Goal: Information Seeking & Learning: Understand process/instructions

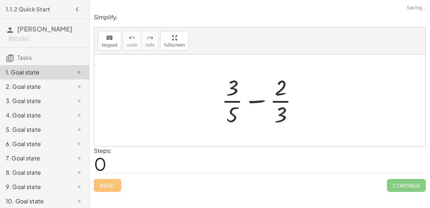
click at [258, 100] on div at bounding box center [263, 100] width 90 height 55
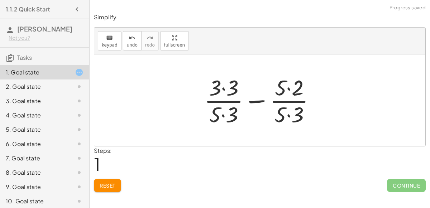
click at [224, 118] on div at bounding box center [263, 100] width 124 height 55
click at [221, 86] on div at bounding box center [263, 100] width 124 height 55
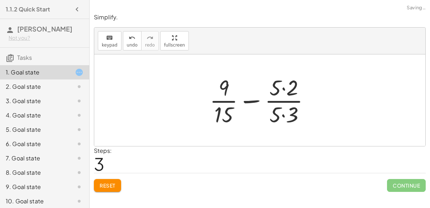
click at [285, 89] on div at bounding box center [262, 100] width 113 height 55
click at [282, 112] on div at bounding box center [262, 100] width 113 height 55
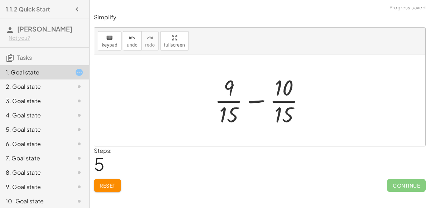
click at [249, 101] on div at bounding box center [262, 100] width 103 height 55
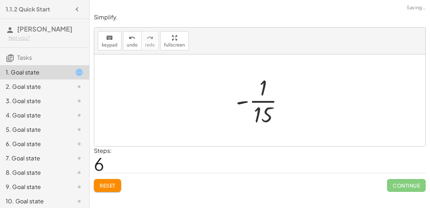
click at [260, 98] on div at bounding box center [262, 100] width 61 height 55
drag, startPoint x: 244, startPoint y: 102, endPoint x: 255, endPoint y: 90, distance: 16.5
click at [255, 90] on div at bounding box center [262, 100] width 61 height 55
drag, startPoint x: 241, startPoint y: 101, endPoint x: 258, endPoint y: 119, distance: 24.1
click at [258, 119] on div at bounding box center [262, 100] width 61 height 55
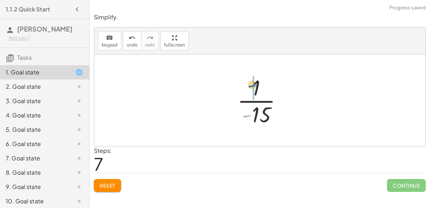
drag, startPoint x: 246, startPoint y: 116, endPoint x: 255, endPoint y: 88, distance: 29.3
click at [255, 88] on div at bounding box center [263, 100] width 58 height 55
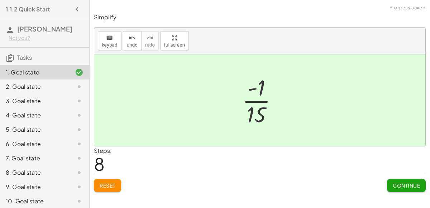
click at [395, 180] on button "Continue" at bounding box center [406, 185] width 39 height 13
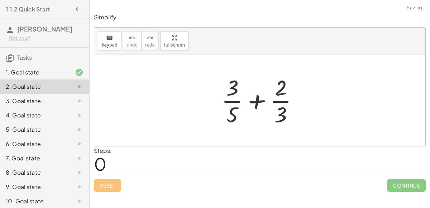
click at [261, 98] on div at bounding box center [263, 100] width 90 height 55
drag, startPoint x: 232, startPoint y: 119, endPoint x: 285, endPoint y: 116, distance: 53.5
click at [285, 116] on div at bounding box center [263, 100] width 90 height 55
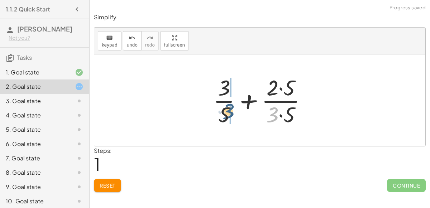
drag, startPoint x: 270, startPoint y: 118, endPoint x: 223, endPoint y: 116, distance: 47.4
click at [223, 116] on div at bounding box center [263, 100] width 107 height 55
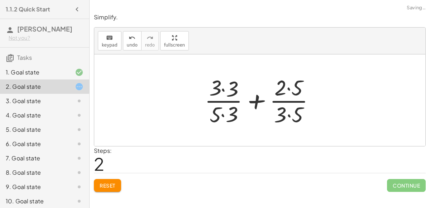
click at [223, 115] on div at bounding box center [263, 100] width 124 height 55
click at [222, 89] on div at bounding box center [263, 100] width 124 height 55
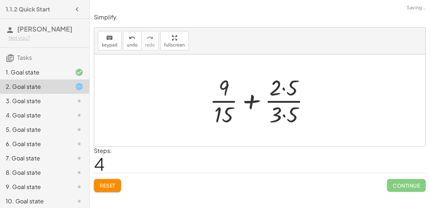
click at [282, 86] on div at bounding box center [262, 100] width 113 height 55
click at [287, 111] on div at bounding box center [262, 100] width 113 height 55
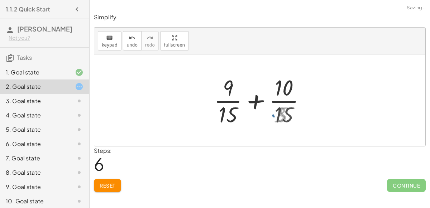
click at [262, 96] on div at bounding box center [262, 100] width 103 height 55
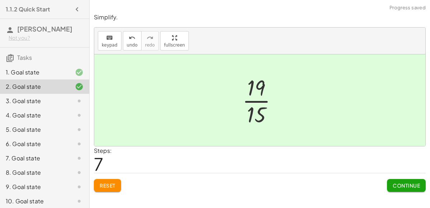
click at [383, 175] on div "Reset Continue" at bounding box center [260, 182] width 332 height 19
click at [388, 179] on button "Continue" at bounding box center [406, 185] width 39 height 13
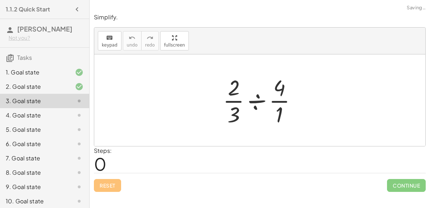
click at [260, 101] on div at bounding box center [262, 100] width 87 height 55
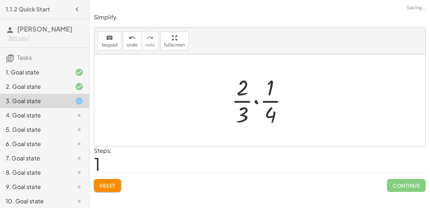
click at [255, 102] on div at bounding box center [262, 100] width 69 height 55
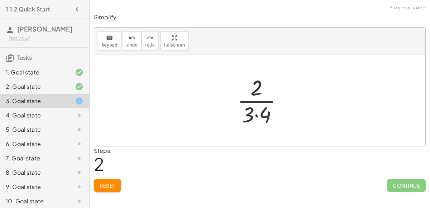
click at [255, 102] on div at bounding box center [263, 100] width 58 height 55
click at [256, 116] on div at bounding box center [263, 100] width 58 height 55
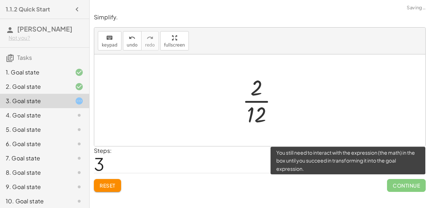
click at [401, 186] on span "Continue" at bounding box center [406, 185] width 39 height 13
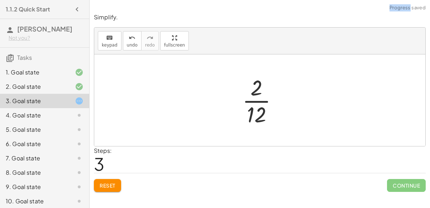
click at [266, 104] on div at bounding box center [263, 100] width 48 height 55
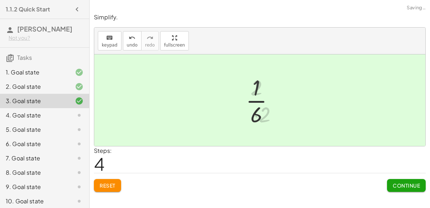
click at [261, 98] on div at bounding box center [262, 100] width 41 height 55
click at [394, 180] on button "Continue" at bounding box center [406, 185] width 39 height 13
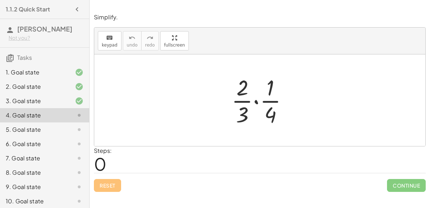
click at [259, 102] on div at bounding box center [262, 100] width 69 height 55
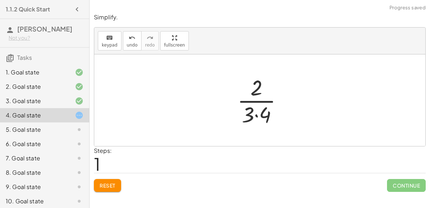
click at [256, 113] on div at bounding box center [263, 100] width 58 height 55
click at [265, 103] on div at bounding box center [263, 100] width 48 height 55
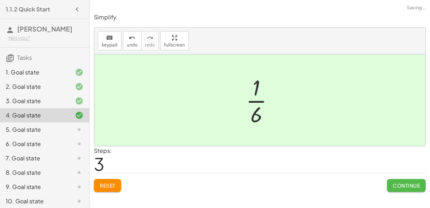
click at [400, 186] on span "Continue" at bounding box center [406, 186] width 27 height 6
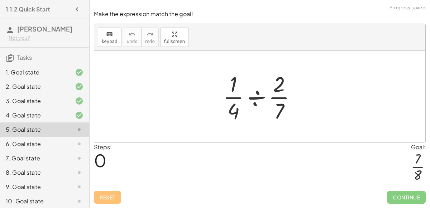
click at [250, 95] on div at bounding box center [262, 96] width 86 height 55
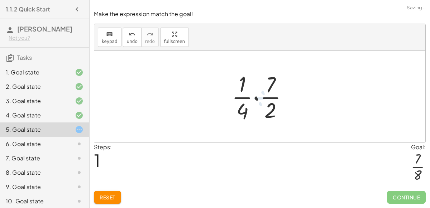
click at [257, 99] on div at bounding box center [262, 96] width 69 height 55
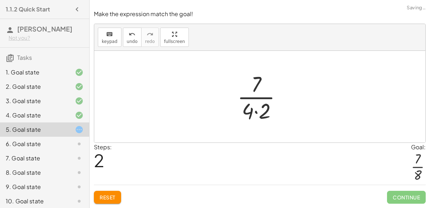
click at [254, 116] on div at bounding box center [263, 96] width 58 height 55
click at [256, 112] on div at bounding box center [263, 96] width 58 height 55
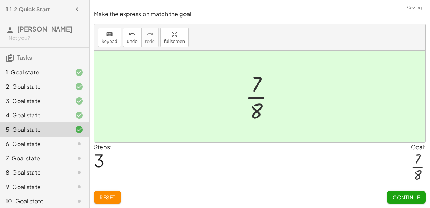
click at [393, 193] on button "Continue" at bounding box center [406, 197] width 39 height 13
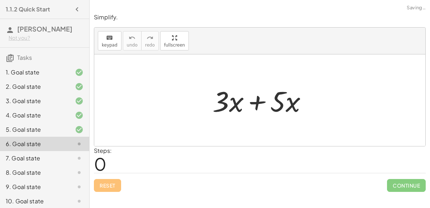
click at [257, 103] on div at bounding box center [263, 100] width 108 height 37
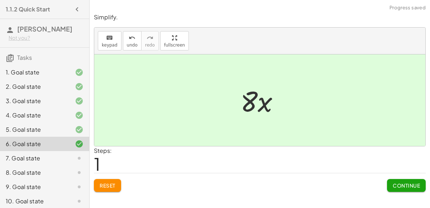
click at [409, 185] on span "Continue" at bounding box center [406, 186] width 27 height 6
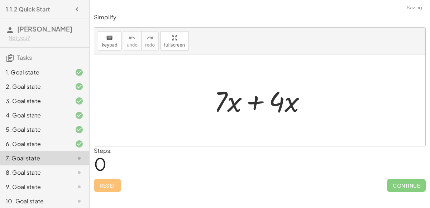
click at [259, 96] on div at bounding box center [263, 100] width 105 height 37
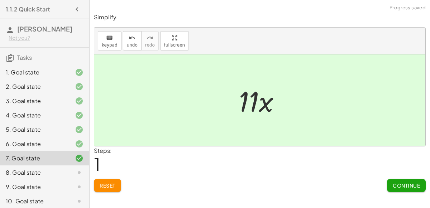
click at [404, 184] on span "Continue" at bounding box center [406, 186] width 27 height 6
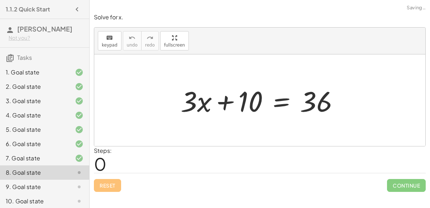
click at [225, 102] on div at bounding box center [262, 100] width 171 height 37
click at [246, 105] on div at bounding box center [262, 100] width 171 height 37
click at [283, 99] on div at bounding box center [262, 100] width 171 height 37
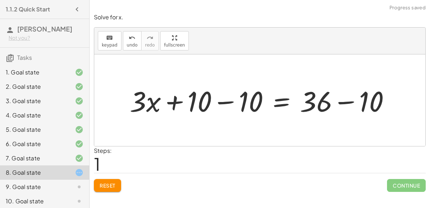
click at [228, 99] on div at bounding box center [263, 100] width 274 height 37
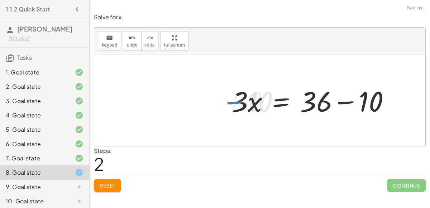
click at [342, 103] on div at bounding box center [313, 100] width 171 height 37
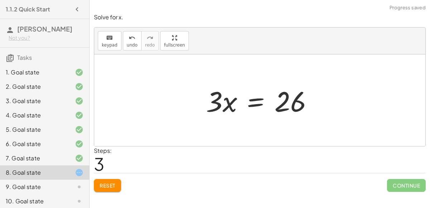
click at [232, 100] on div at bounding box center [263, 100] width 120 height 37
click at [251, 101] on div at bounding box center [263, 100] width 120 height 37
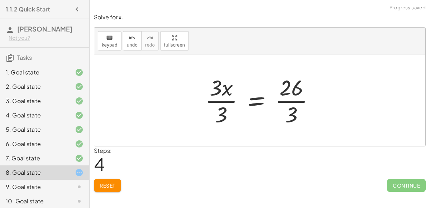
click at [289, 101] on div at bounding box center [263, 100] width 123 height 55
click at [216, 100] on div at bounding box center [263, 100] width 123 height 55
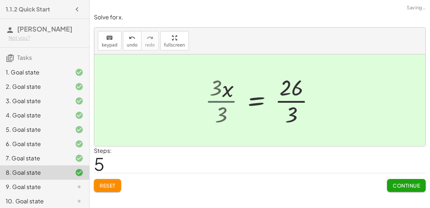
click at [222, 104] on div at bounding box center [271, 100] width 105 height 55
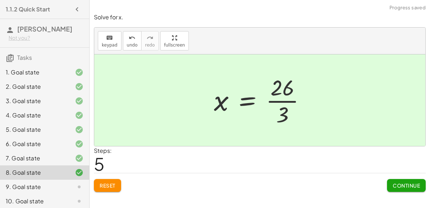
click at [296, 100] on div at bounding box center [263, 100] width 105 height 55
click at [402, 183] on span "Continue" at bounding box center [406, 186] width 27 height 6
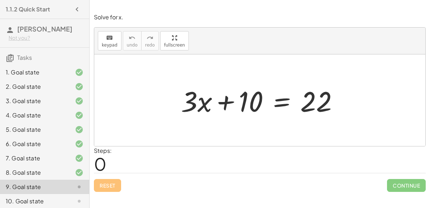
click at [282, 105] on div at bounding box center [263, 100] width 171 height 37
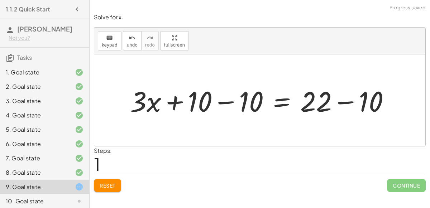
click at [232, 98] on div at bounding box center [263, 100] width 273 height 37
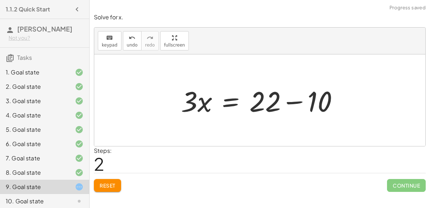
click at [298, 101] on div at bounding box center [263, 100] width 171 height 37
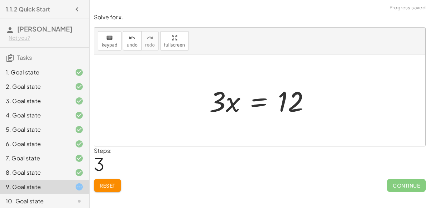
click at [251, 107] on div at bounding box center [263, 100] width 114 height 37
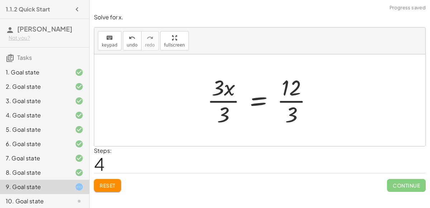
click at [218, 99] on div at bounding box center [263, 100] width 118 height 55
click at [293, 101] on div at bounding box center [272, 100] width 100 height 55
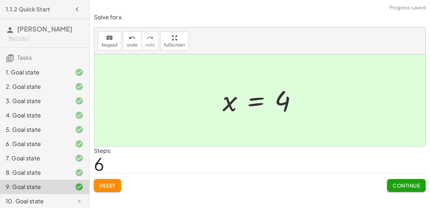
click at [413, 185] on span "Continue" at bounding box center [406, 186] width 27 height 6
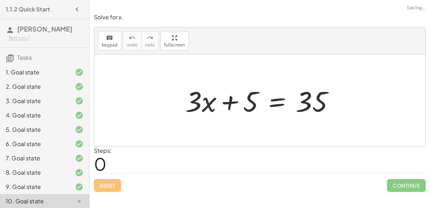
click at [278, 106] on div at bounding box center [263, 100] width 162 height 37
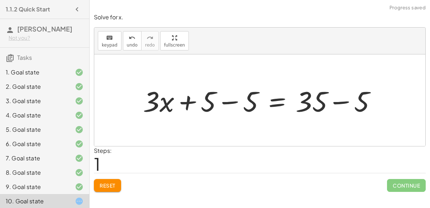
click at [231, 101] on div at bounding box center [263, 100] width 246 height 37
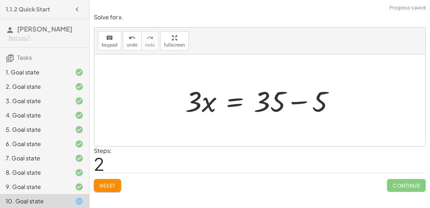
click at [295, 102] on div at bounding box center [263, 100] width 162 height 37
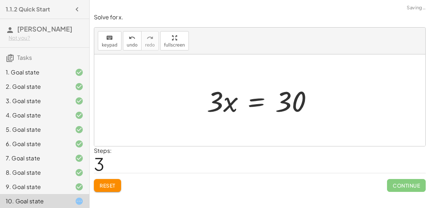
click at [250, 102] on div at bounding box center [262, 100] width 119 height 37
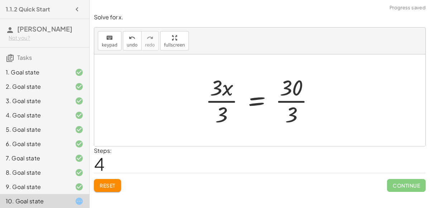
click at [230, 102] on div at bounding box center [263, 100] width 122 height 55
click at [294, 103] on div at bounding box center [272, 100] width 104 height 55
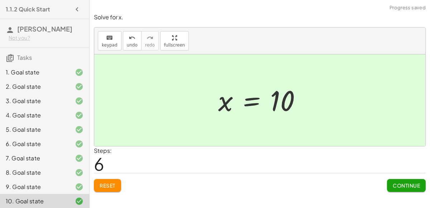
click at [398, 186] on span "Continue" at bounding box center [406, 186] width 27 height 6
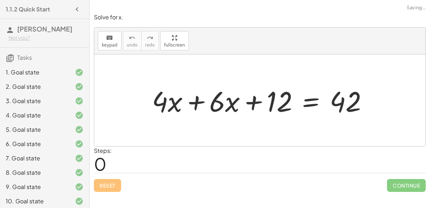
click at [215, 106] on div at bounding box center [262, 100] width 229 height 37
click at [199, 102] on div at bounding box center [262, 100] width 229 height 37
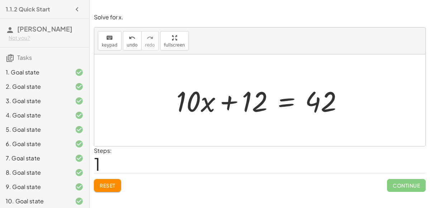
click at [283, 104] on div at bounding box center [263, 100] width 180 height 37
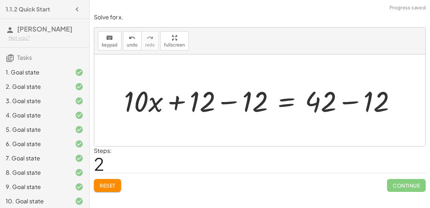
click at [236, 95] on div at bounding box center [263, 100] width 285 height 37
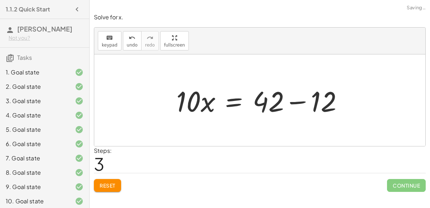
click at [290, 102] on div at bounding box center [263, 100] width 180 height 37
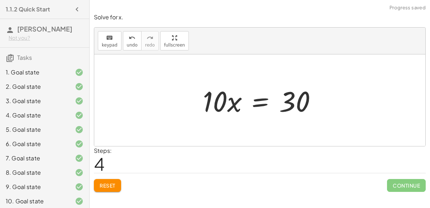
click at [257, 101] on div at bounding box center [262, 100] width 127 height 37
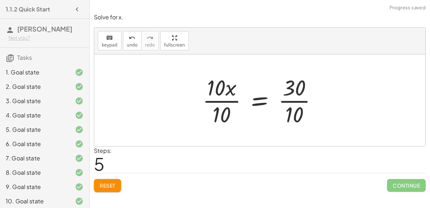
click at [228, 100] on div at bounding box center [263, 100] width 128 height 55
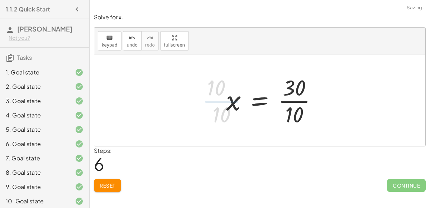
click at [288, 101] on div at bounding box center [275, 100] width 104 height 55
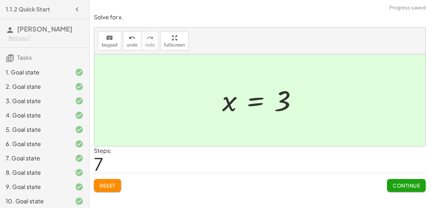
click at [398, 184] on span "Continue" at bounding box center [406, 186] width 27 height 6
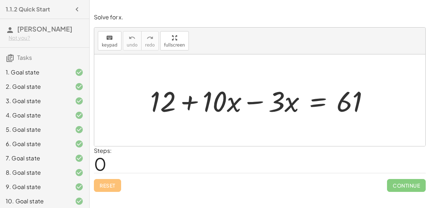
click at [254, 101] on div at bounding box center [263, 100] width 232 height 37
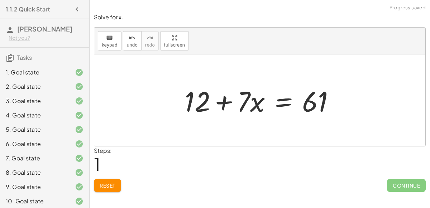
scroll to position [31, 0]
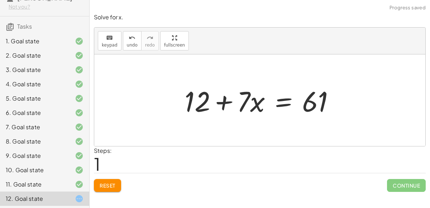
click at [283, 101] on div at bounding box center [262, 100] width 163 height 37
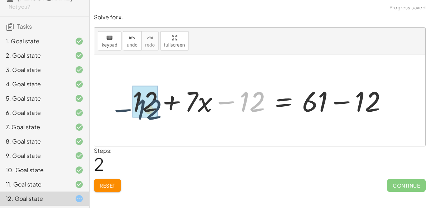
drag, startPoint x: 249, startPoint y: 100, endPoint x: 136, endPoint y: 109, distance: 112.9
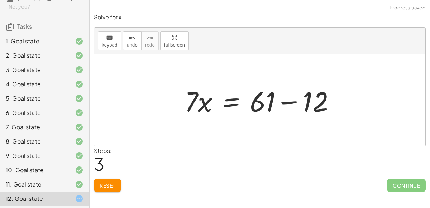
click at [297, 101] on div at bounding box center [262, 100] width 163 height 37
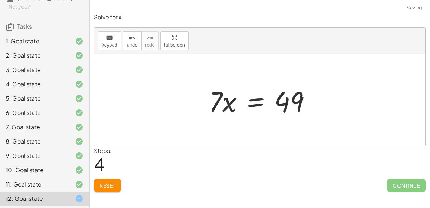
click at [256, 104] on div at bounding box center [263, 100] width 115 height 37
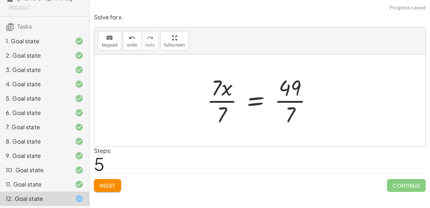
click at [230, 98] on div at bounding box center [262, 100] width 119 height 55
click at [300, 97] on div at bounding box center [270, 100] width 103 height 55
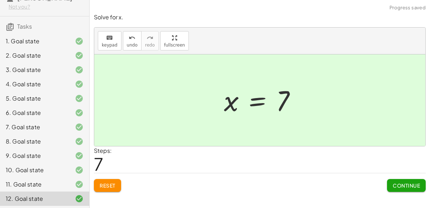
click at [416, 194] on div "Solve for x. keyboard keypad undo undo redo redo fullscreen + 12 + · 10 · x − ·…" at bounding box center [260, 103] width 341 height 188
click at [409, 187] on span "Continue" at bounding box center [406, 186] width 27 height 6
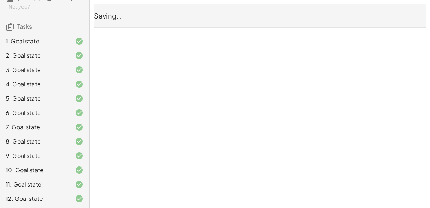
click at [0, 0] on div "1.1.2 Quick Start J'[PERSON_NAME] Not you? Tasks 1. Goal state 2. Goal state 3.…" at bounding box center [0, 0] width 0 height 0
